Goal: Information Seeking & Learning: Learn about a topic

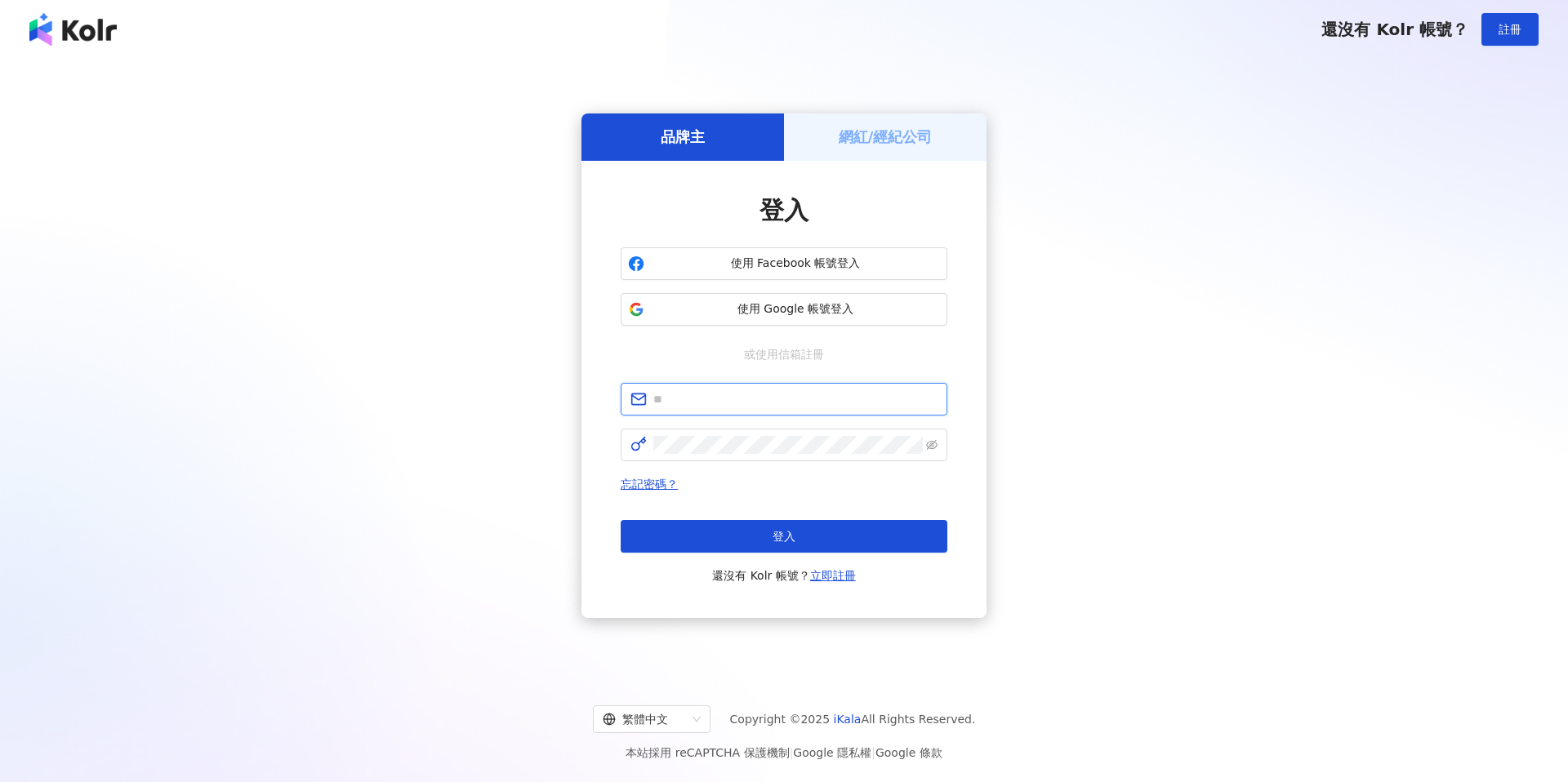
click at [759, 405] on input "text" at bounding box center [796, 399] width 284 height 18
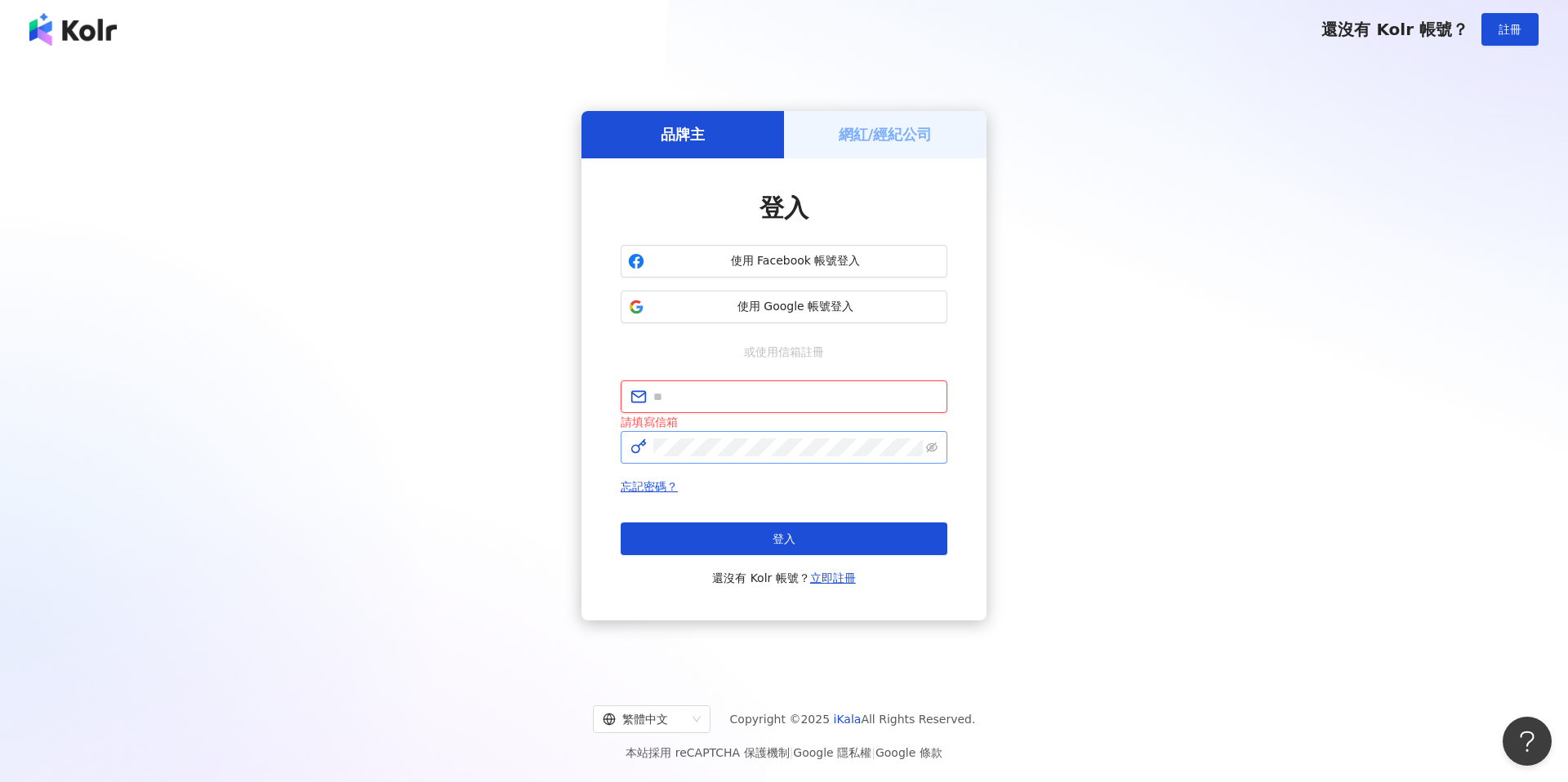
type input "**********"
click at [763, 548] on button "登入" at bounding box center [783, 539] width 326 height 33
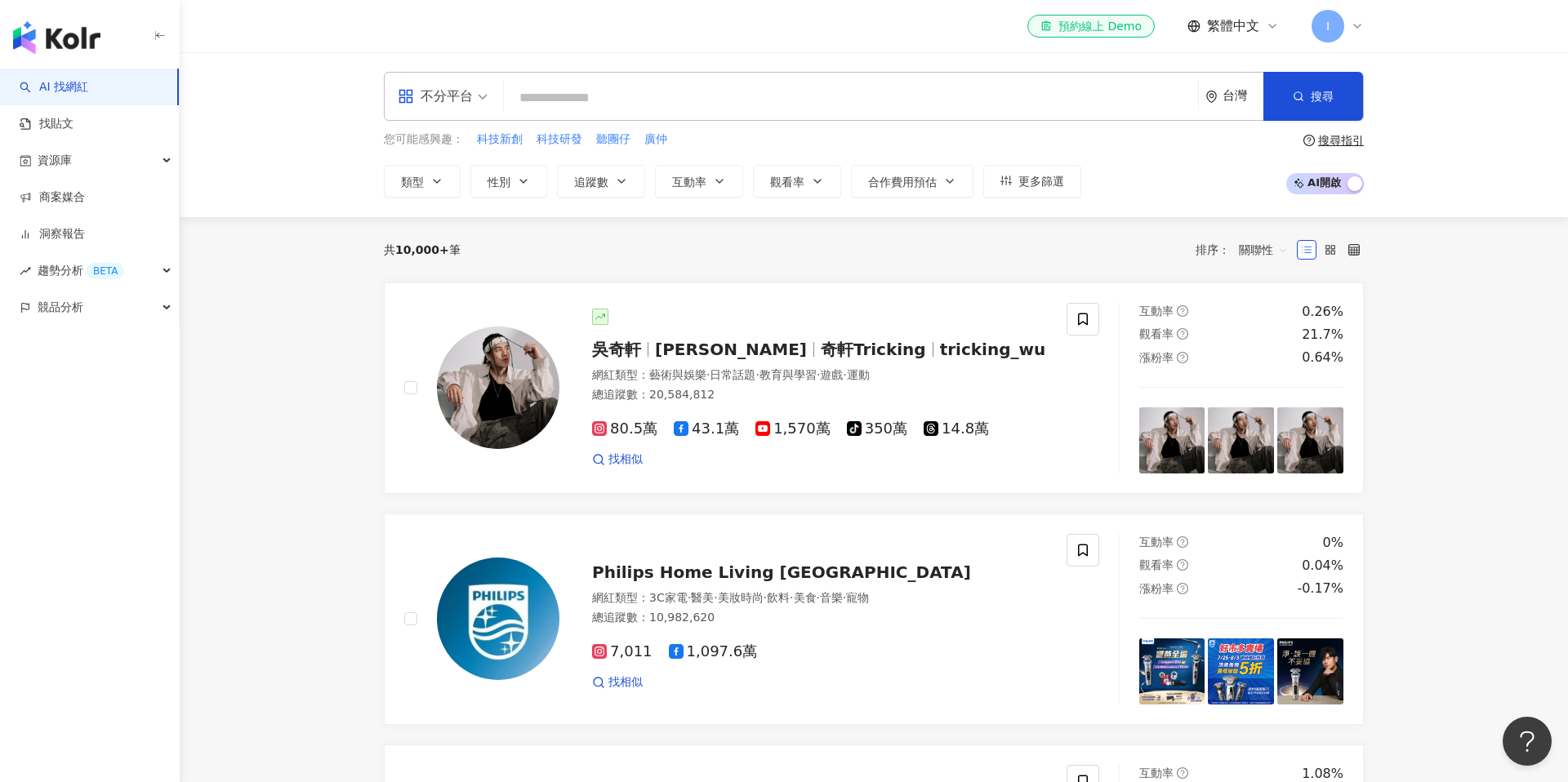
click at [476, 108] on span "不分平台" at bounding box center [443, 96] width 89 height 26
click at [468, 167] on div "Instagram" at bounding box center [447, 172] width 92 height 21
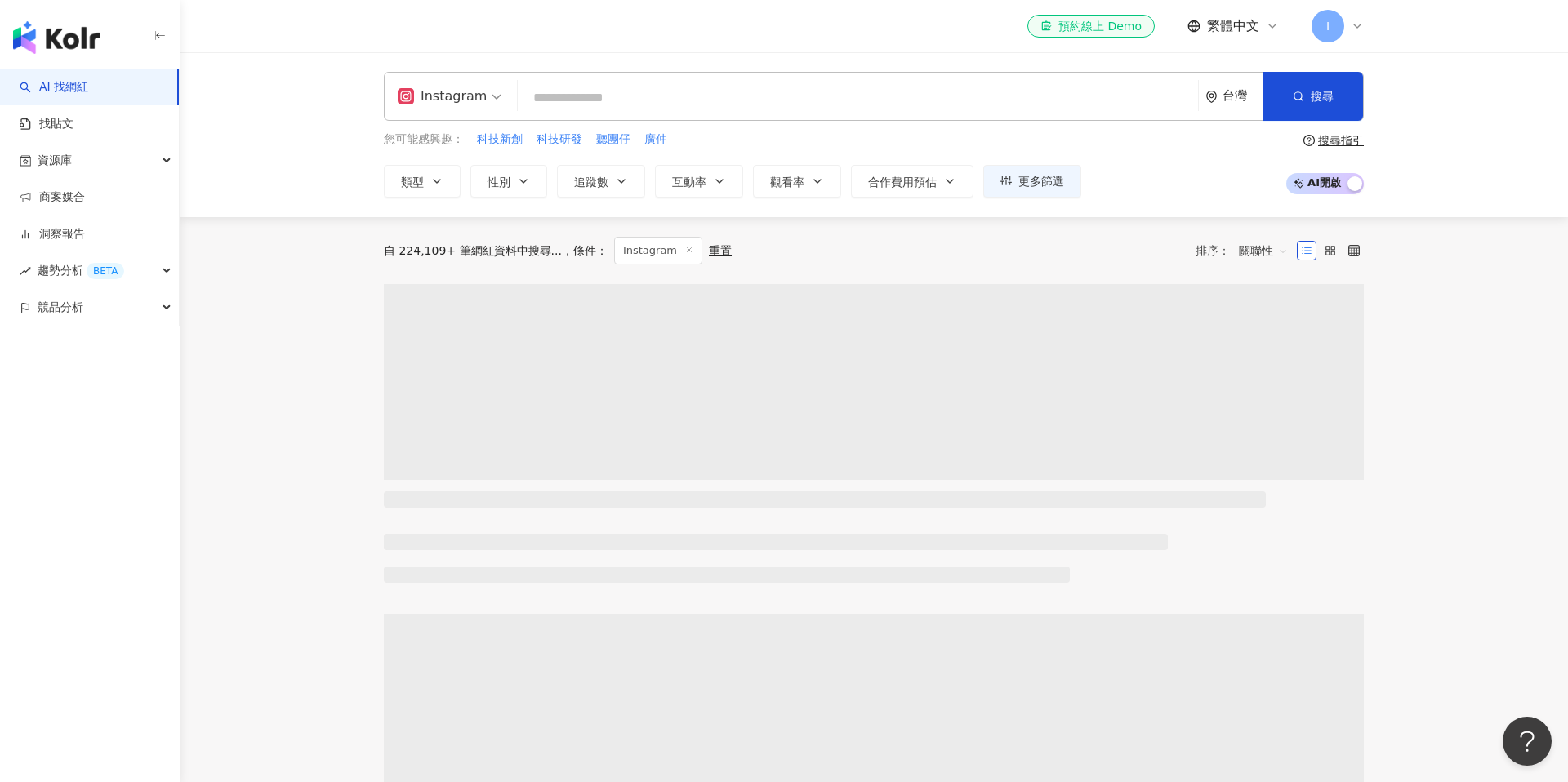
click at [591, 94] on input "search" at bounding box center [858, 97] width 667 height 31
type input "*"
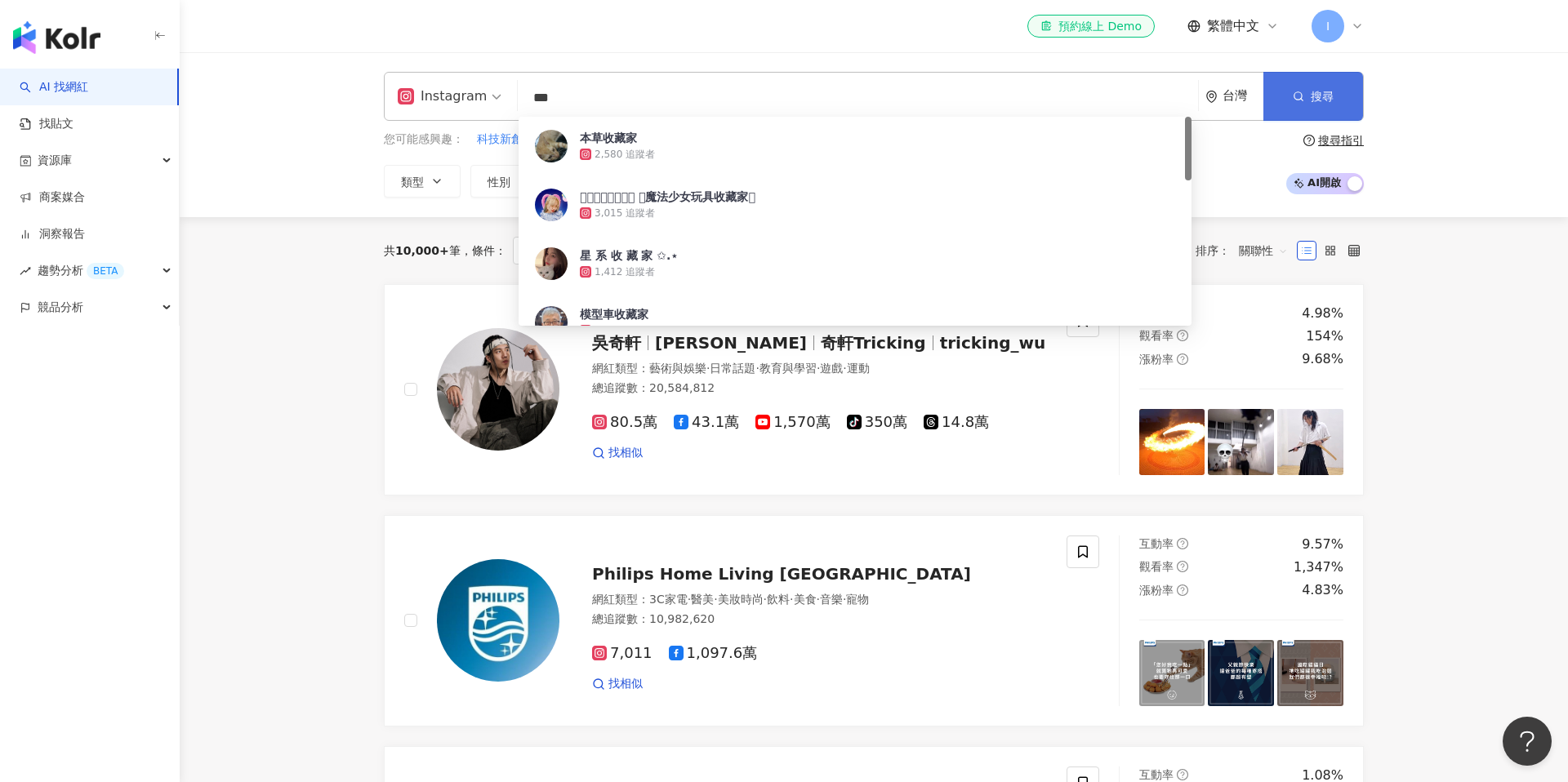
type input "***"
click at [1319, 99] on span "搜尋" at bounding box center [1322, 96] width 23 height 13
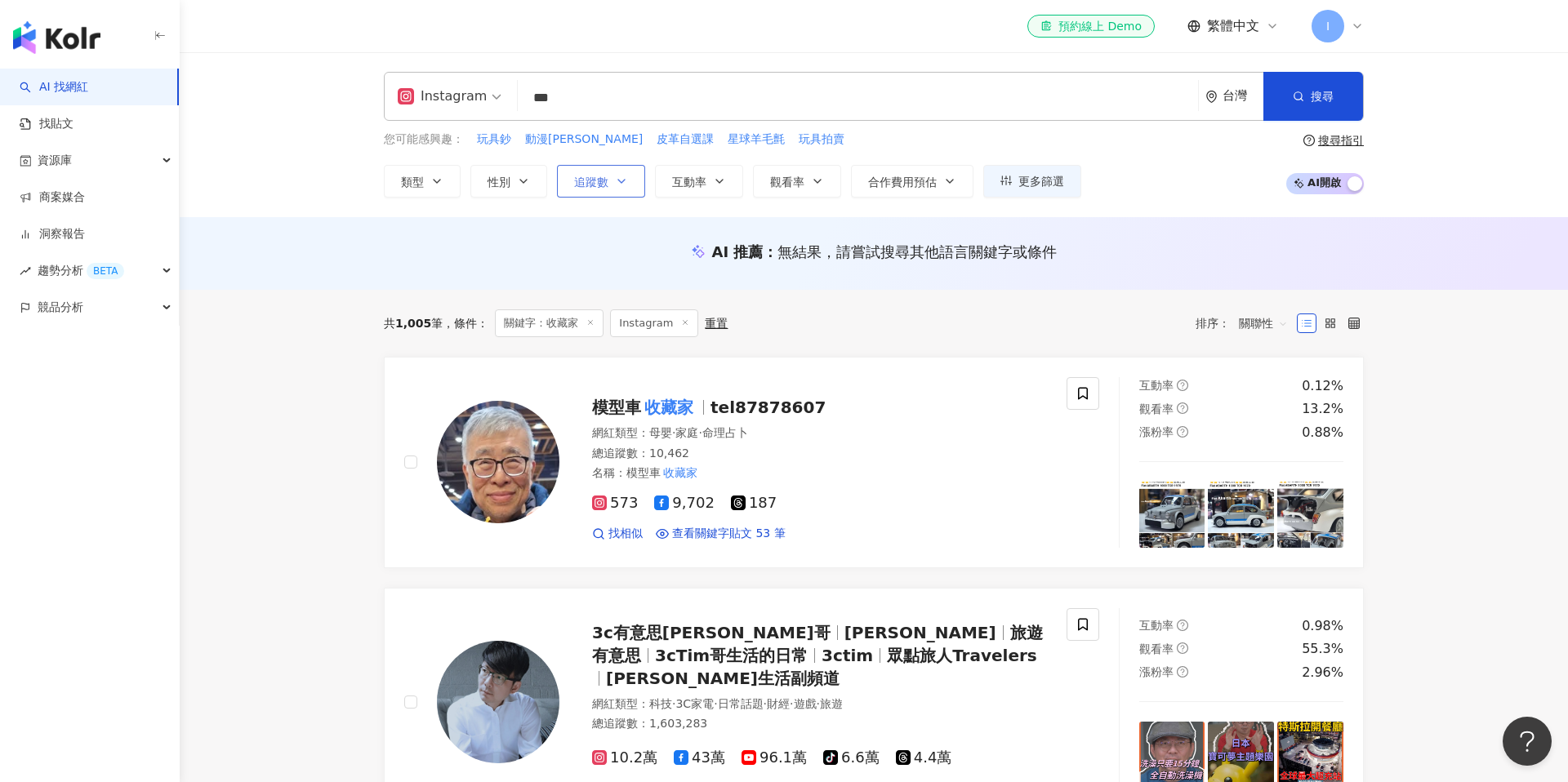
click at [617, 184] on icon "button" at bounding box center [621, 181] width 13 height 13
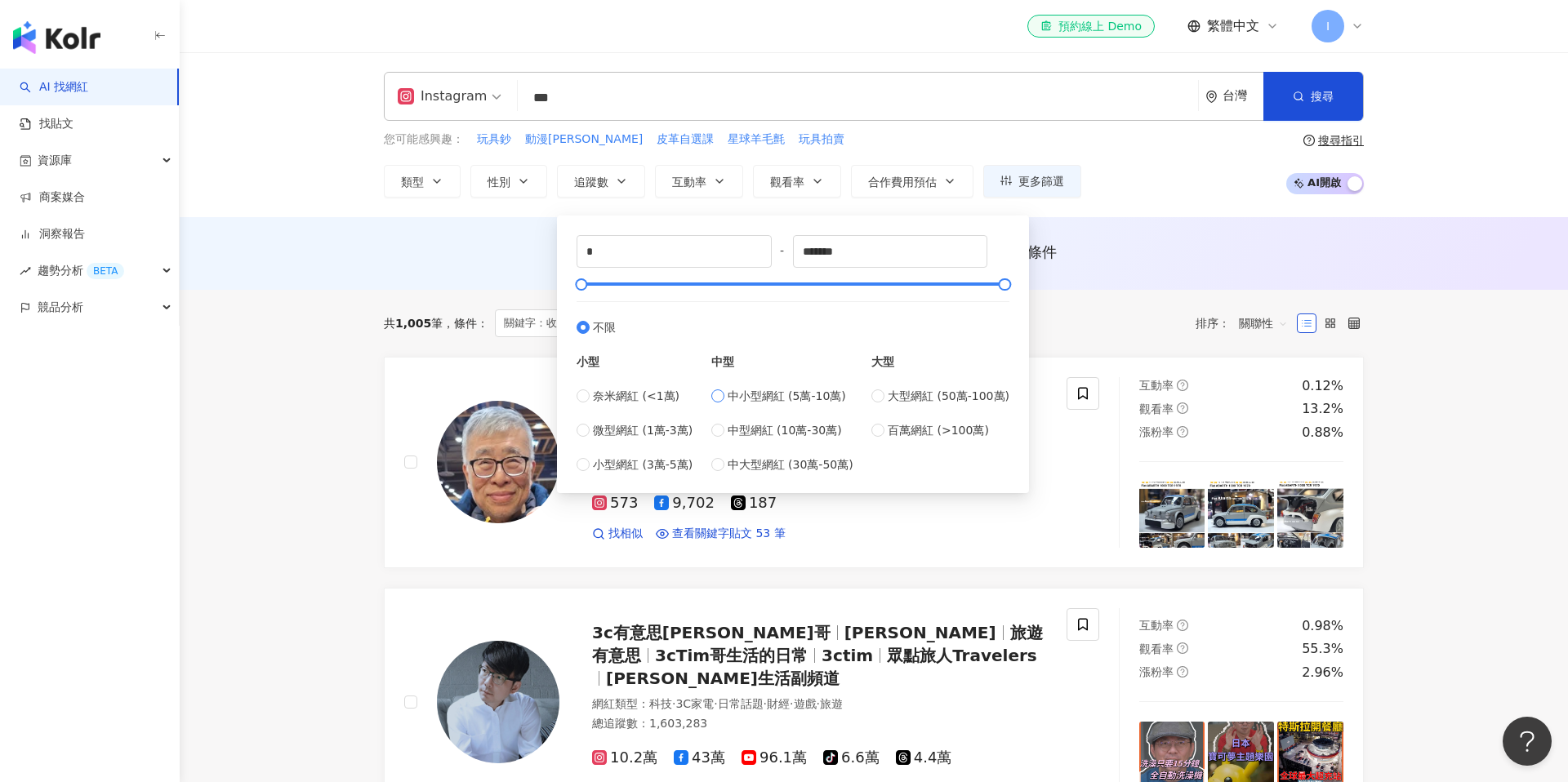
click at [787, 403] on span "中小型網紅 (5萬-10萬)" at bounding box center [787, 396] width 118 height 18
type input "*****"
click at [1177, 191] on div "您可能感興趣： 玩具鈔 動漫周邊 皮革自選課 星球羊毛氈 玩具拍賣 類型 性別 追蹤數 互動率 觀看率 合作費用預估 更多篩選 ***** - ***** 不…" at bounding box center [873, 164] width 980 height 67
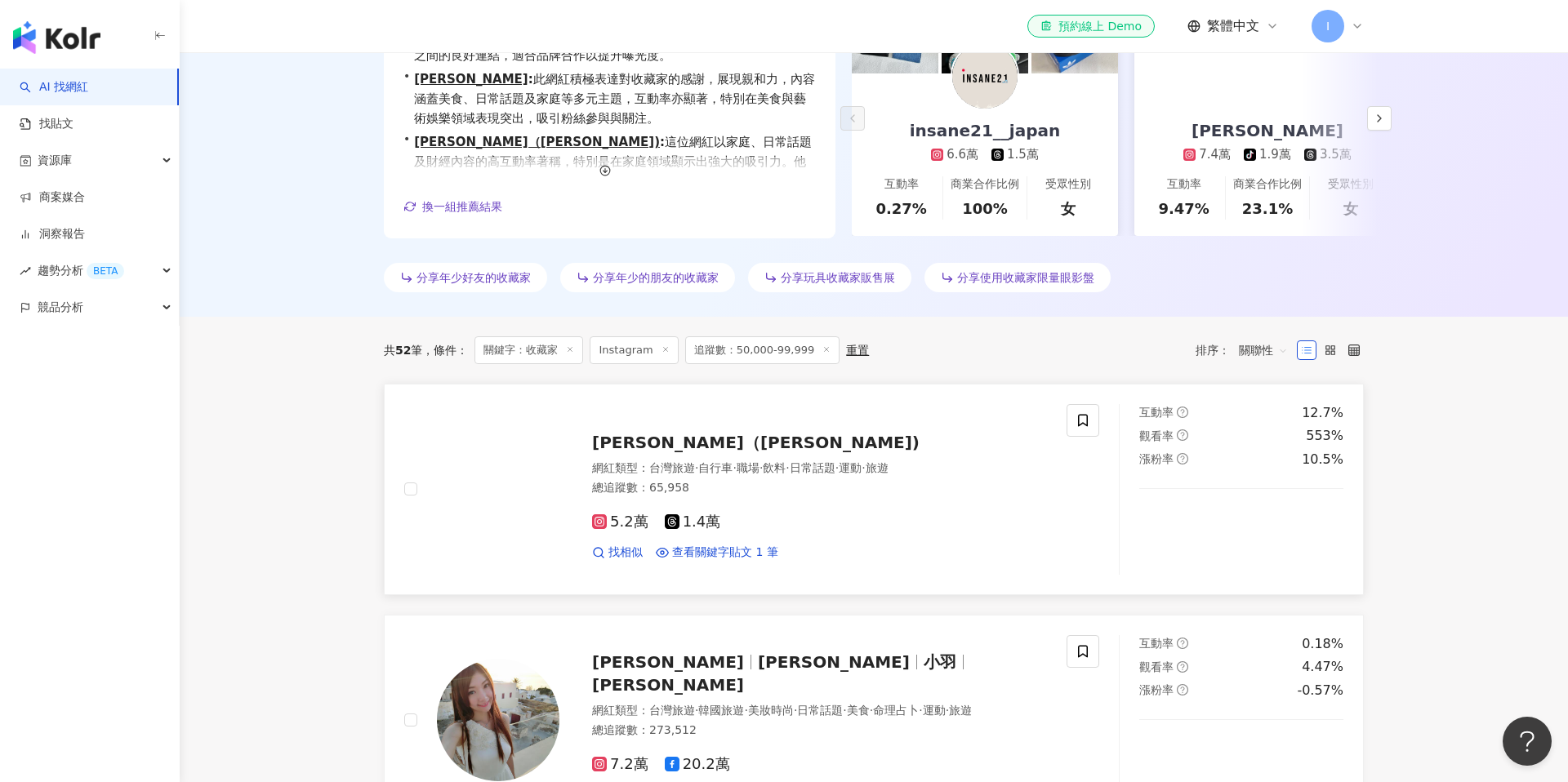
scroll to position [347, 0]
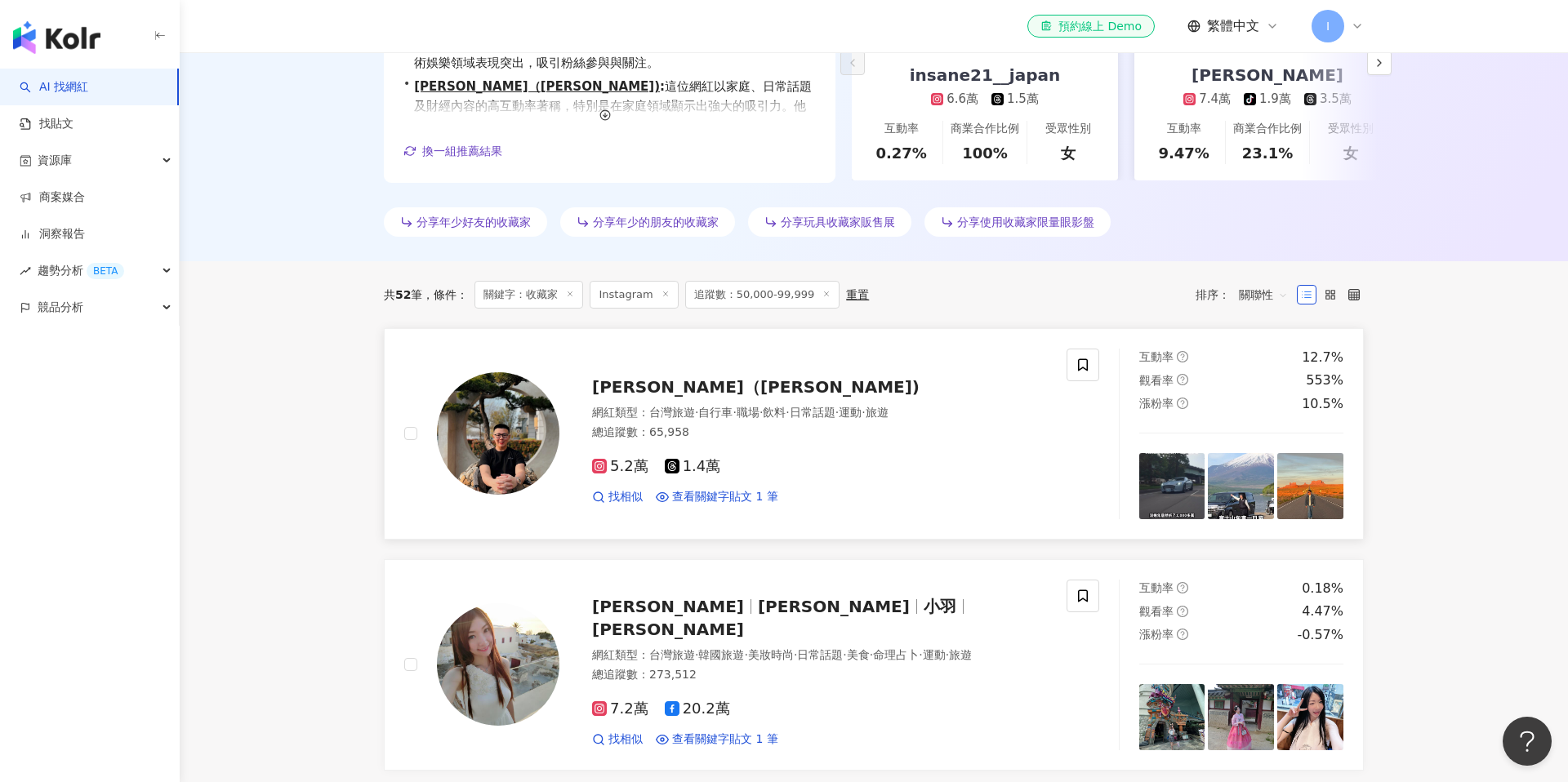
click at [679, 391] on span "[PERSON_NAME]（[PERSON_NAME])" at bounding box center [755, 387] width 327 height 20
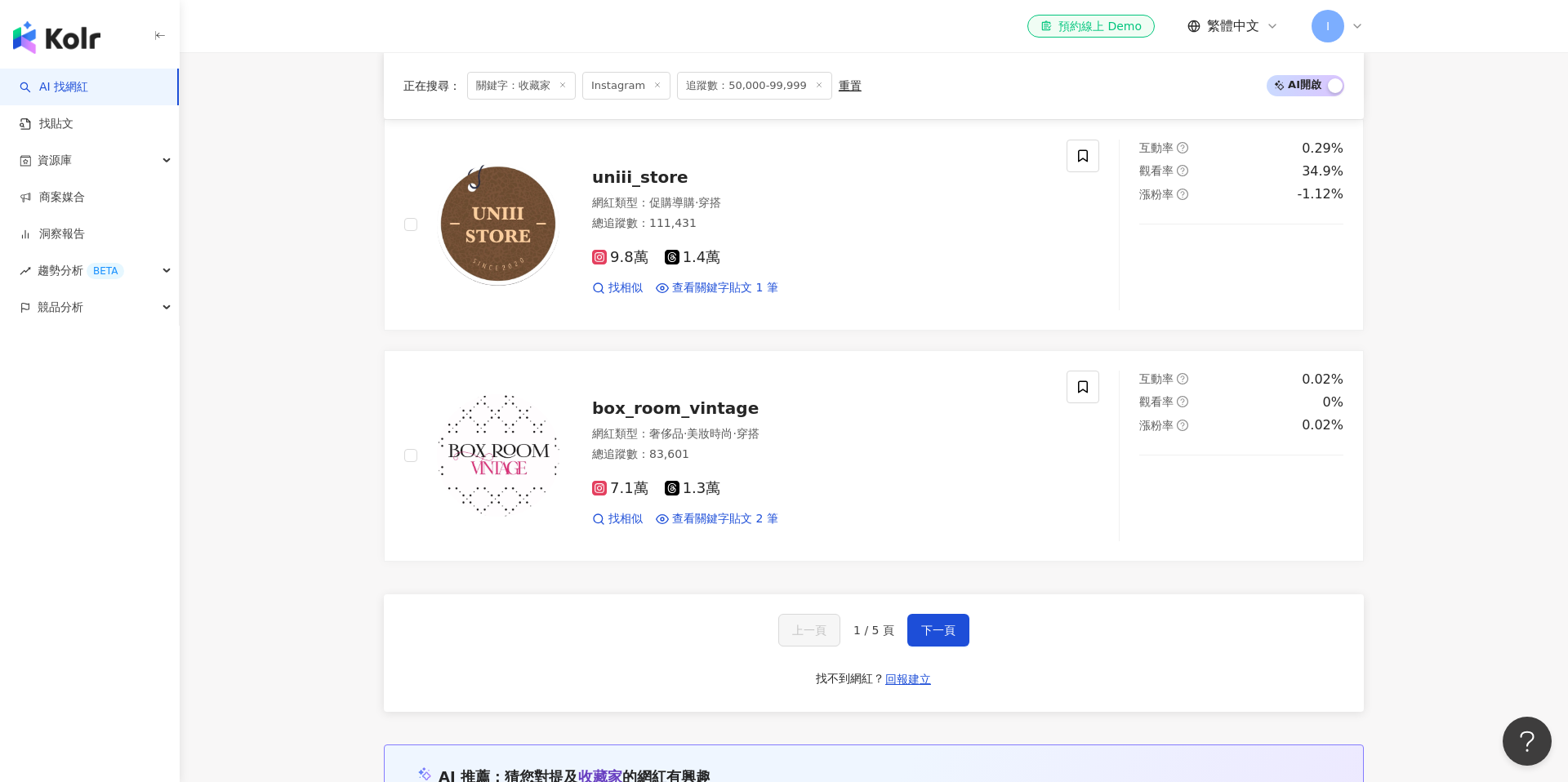
scroll to position [2945, 0]
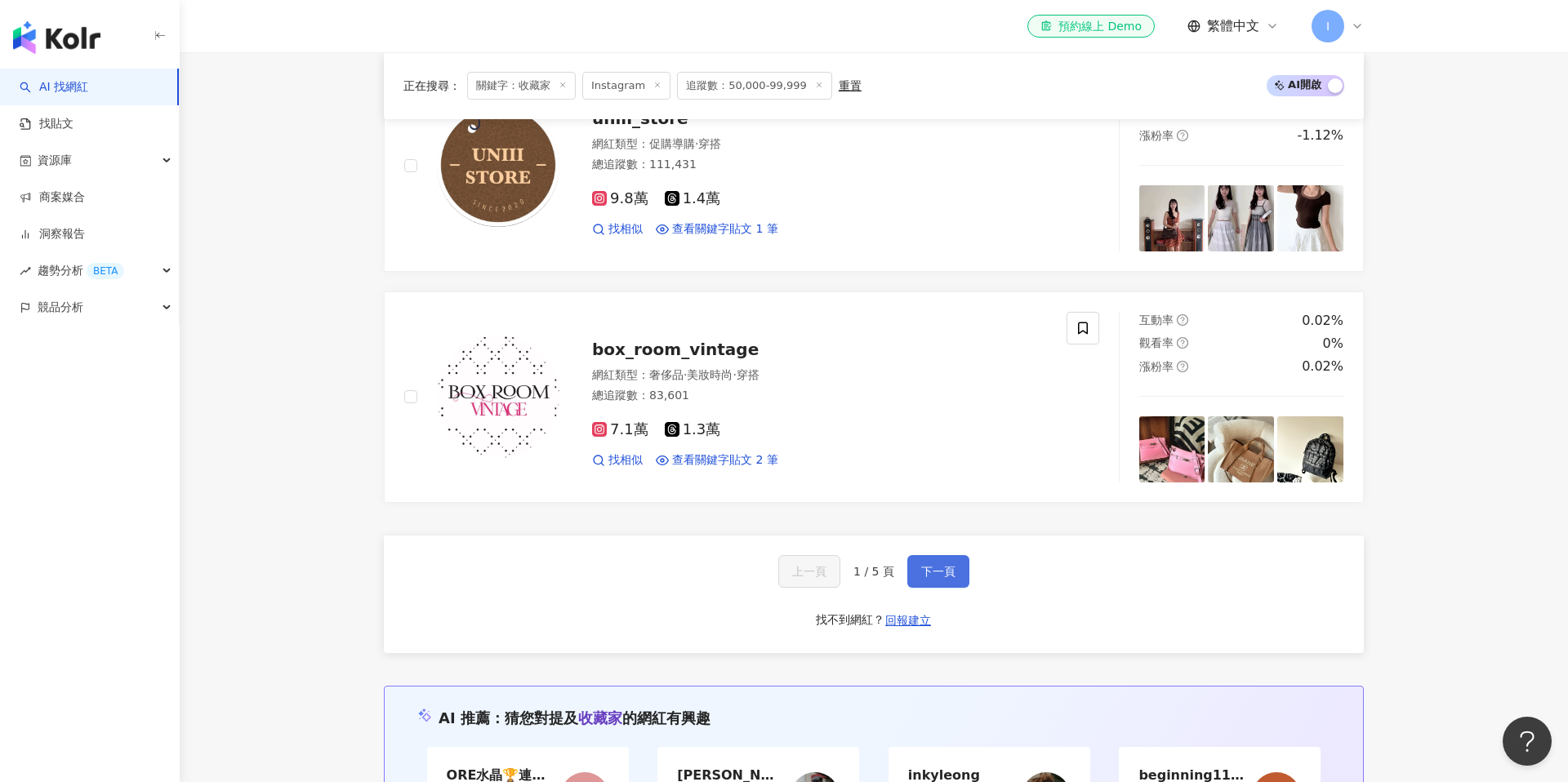
click at [915, 555] on button "下一頁" at bounding box center [938, 571] width 62 height 33
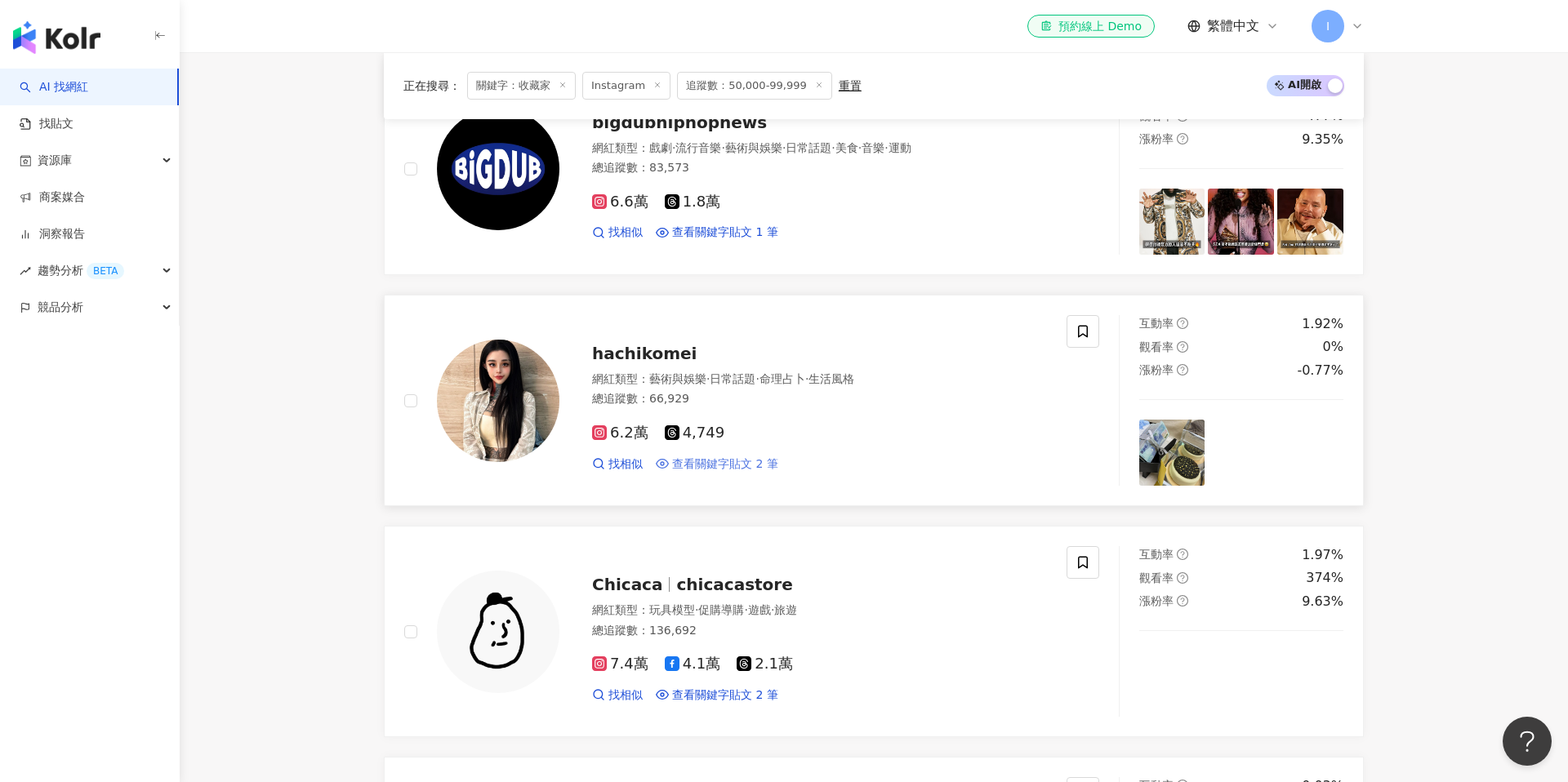
scroll to position [841, 0]
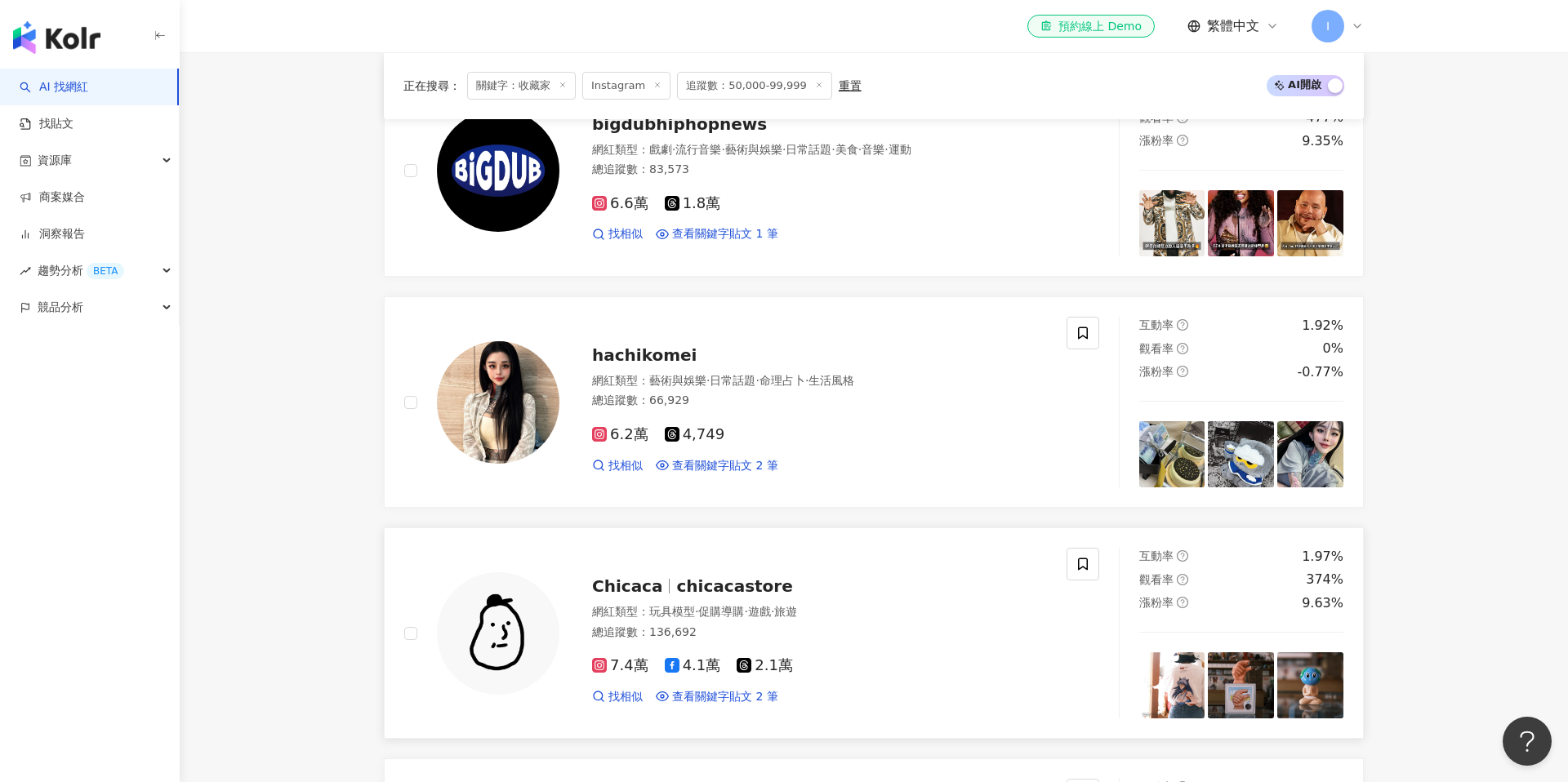
click at [680, 589] on span "chicacastore" at bounding box center [734, 586] width 116 height 20
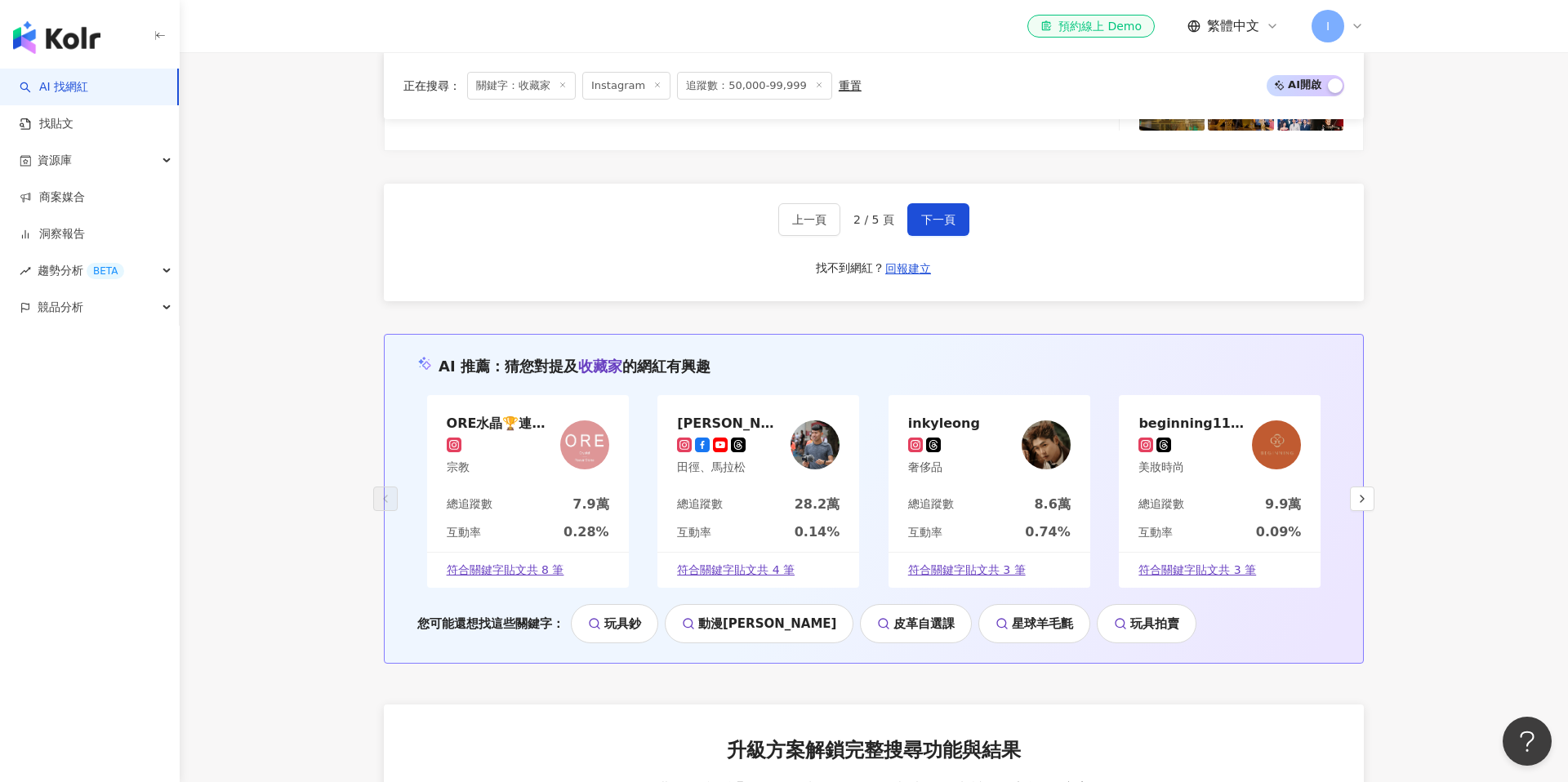
scroll to position [2891, 0]
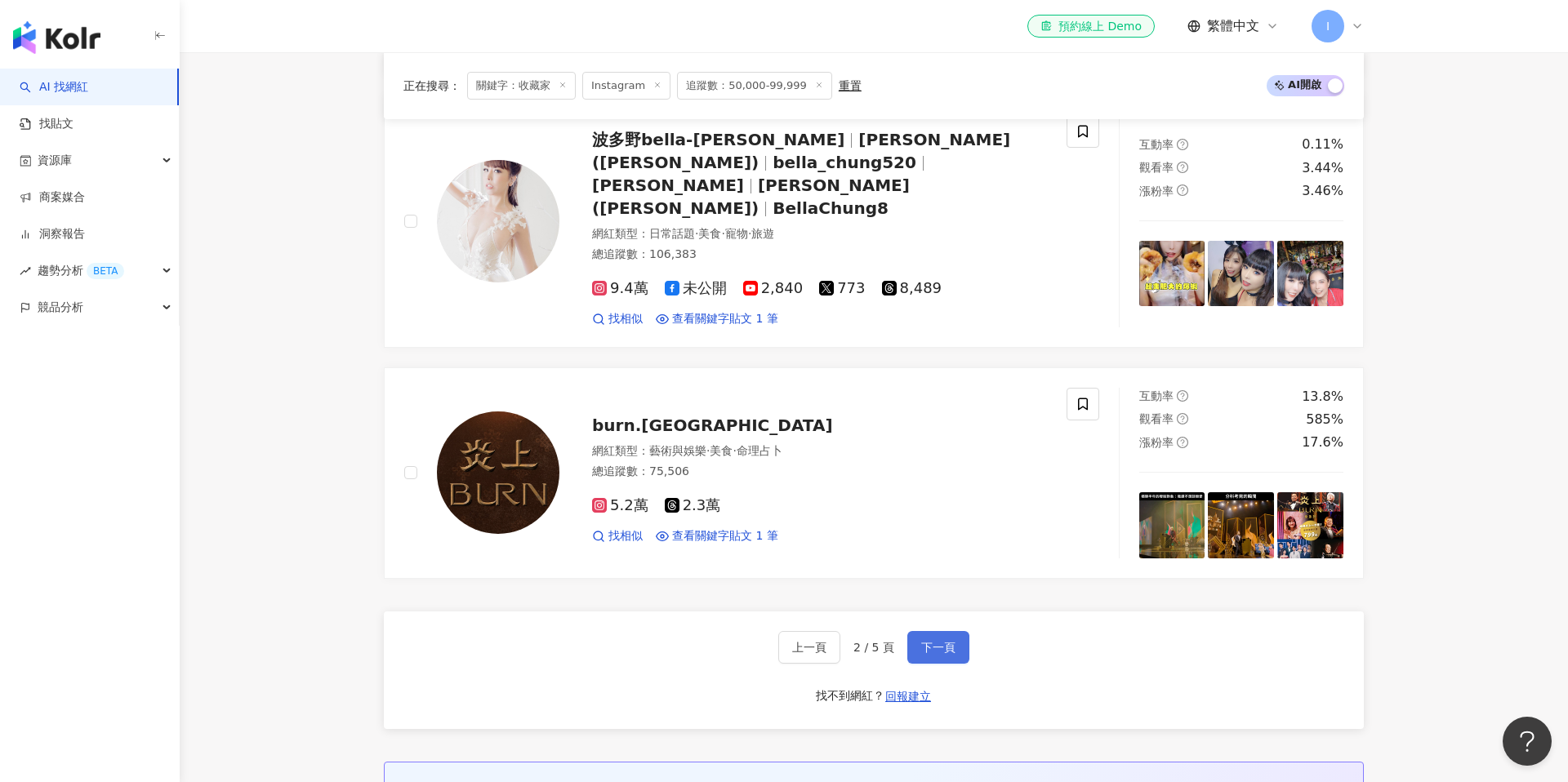
click at [945, 641] on span "下一頁" at bounding box center [939, 647] width 34 height 13
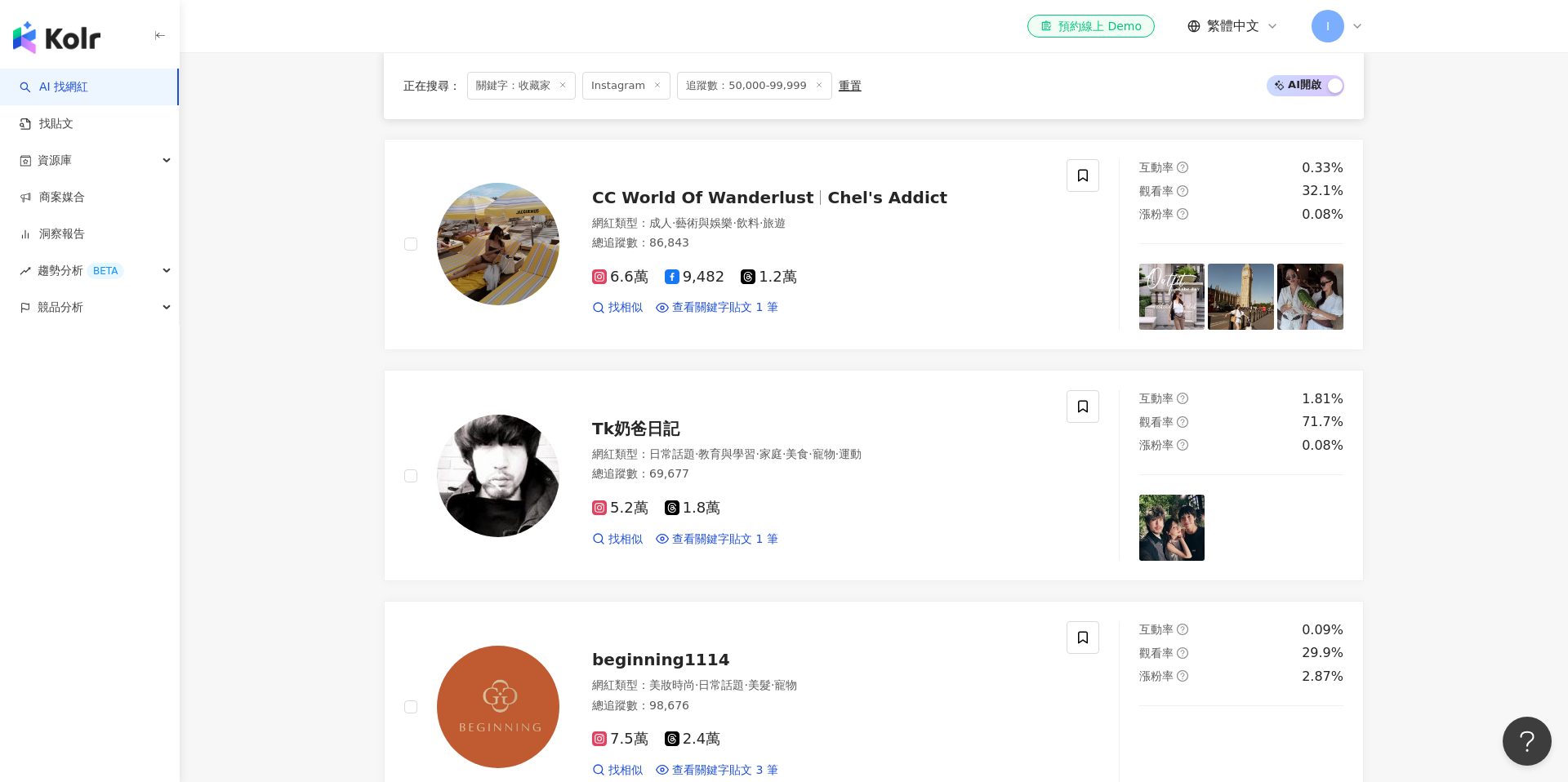
scroll to position [769, 0]
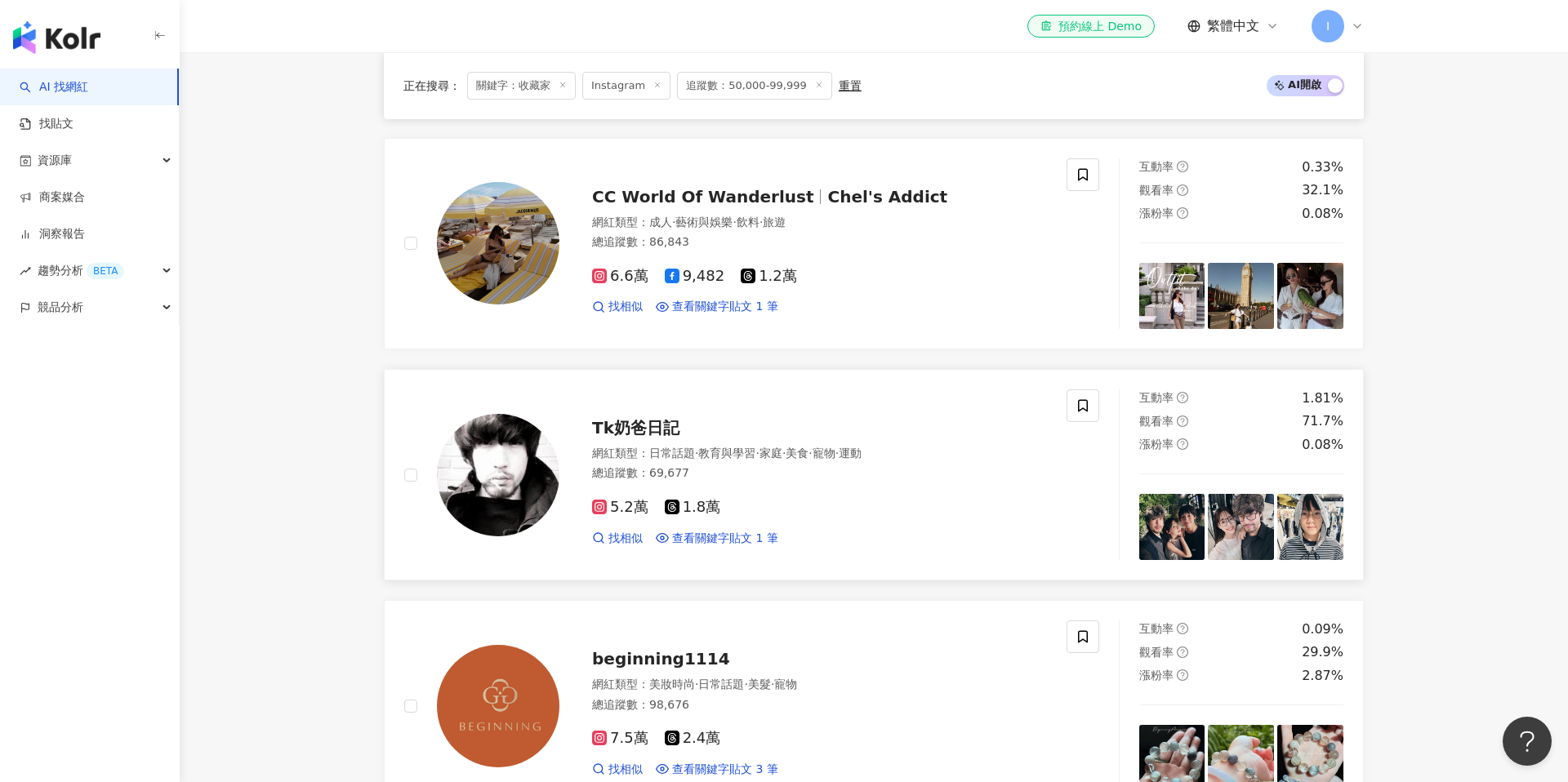
click at [649, 424] on span "Tk奶爸日記" at bounding box center [636, 428] width 88 height 20
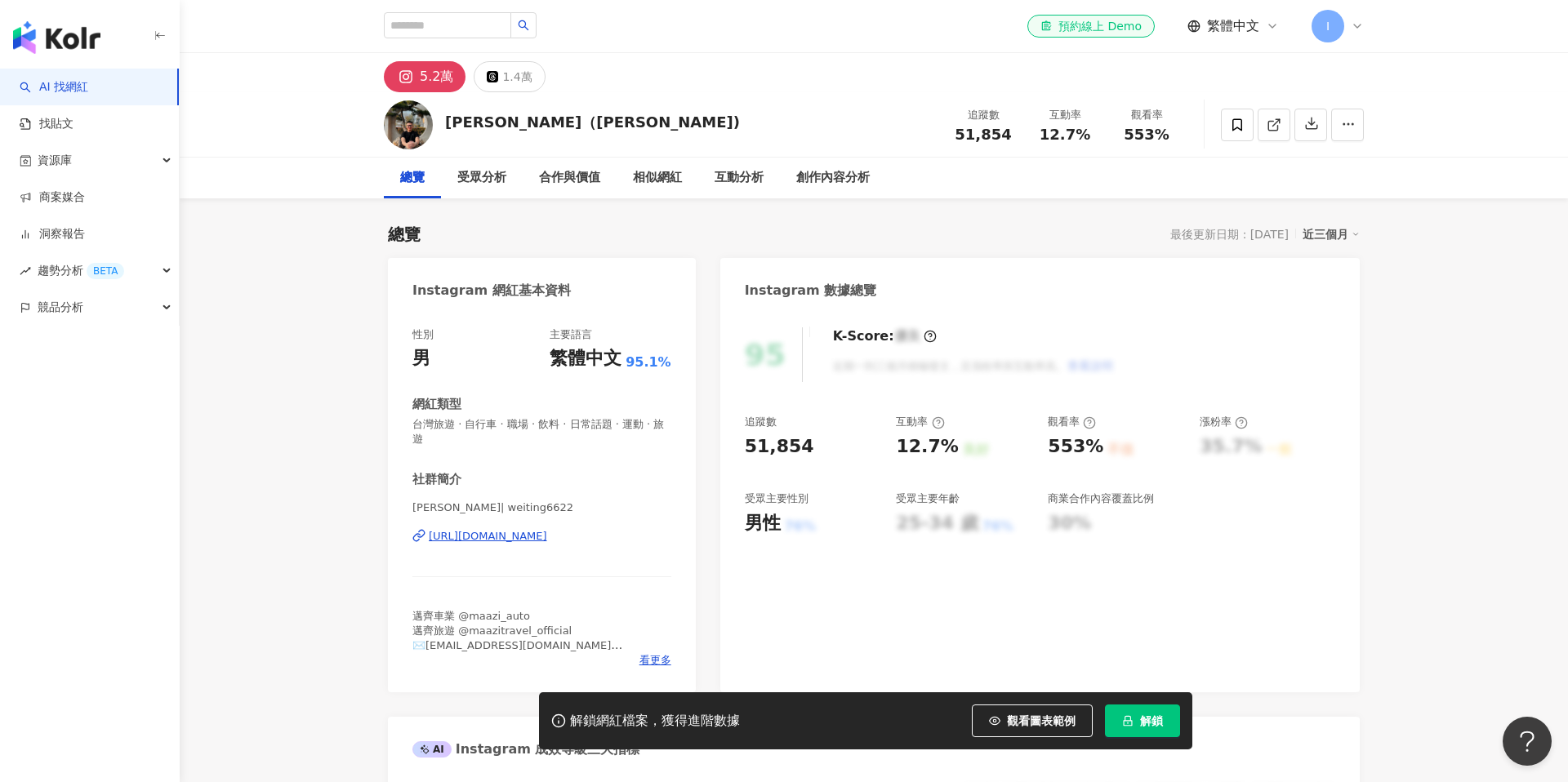
click at [524, 529] on div "[URL][DOMAIN_NAME]" at bounding box center [488, 536] width 118 height 14
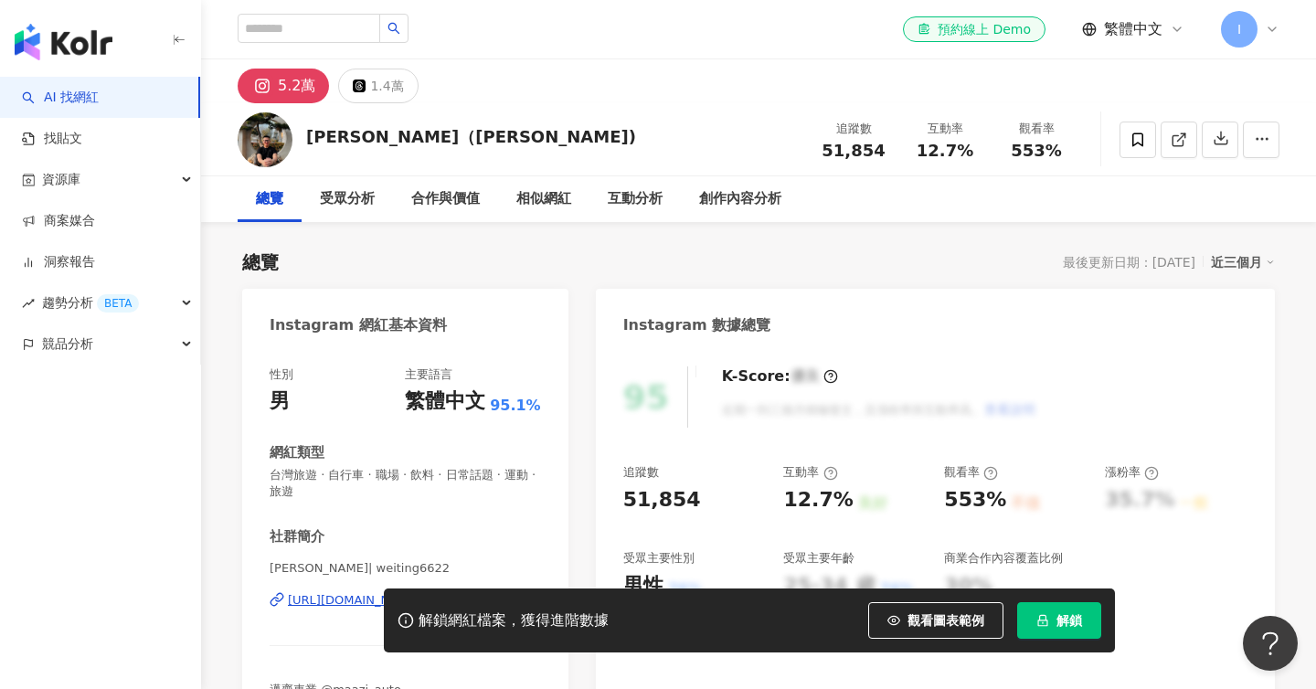
scroll to position [401, 0]
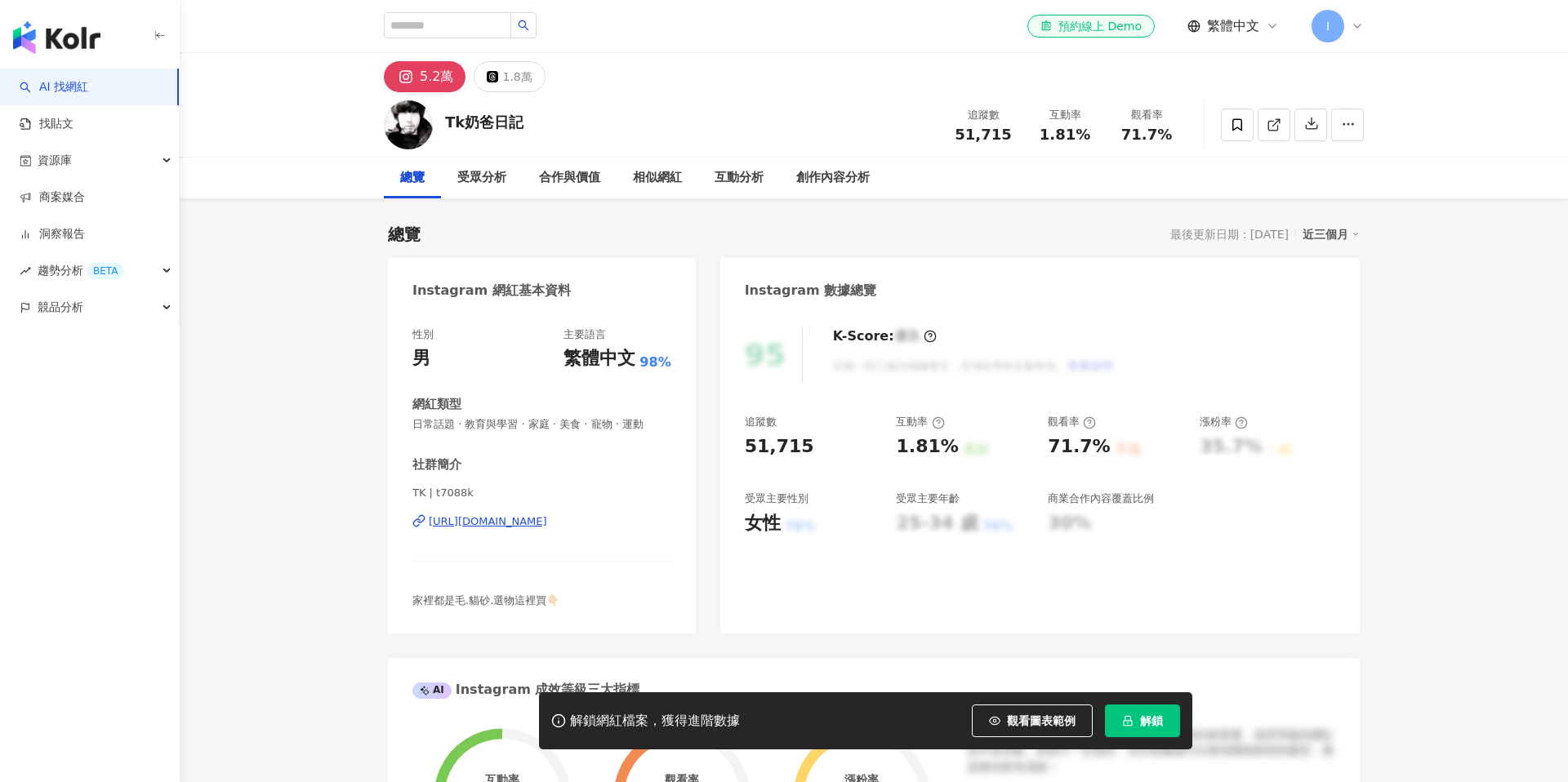
click at [571, 512] on div "TK | t7088k https://www.instagram.com/t7088k/" at bounding box center [542, 534] width 259 height 96
click at [547, 515] on div "https://www.instagram.com/t7088k/" at bounding box center [488, 522] width 118 height 14
